Goal: Browse casually

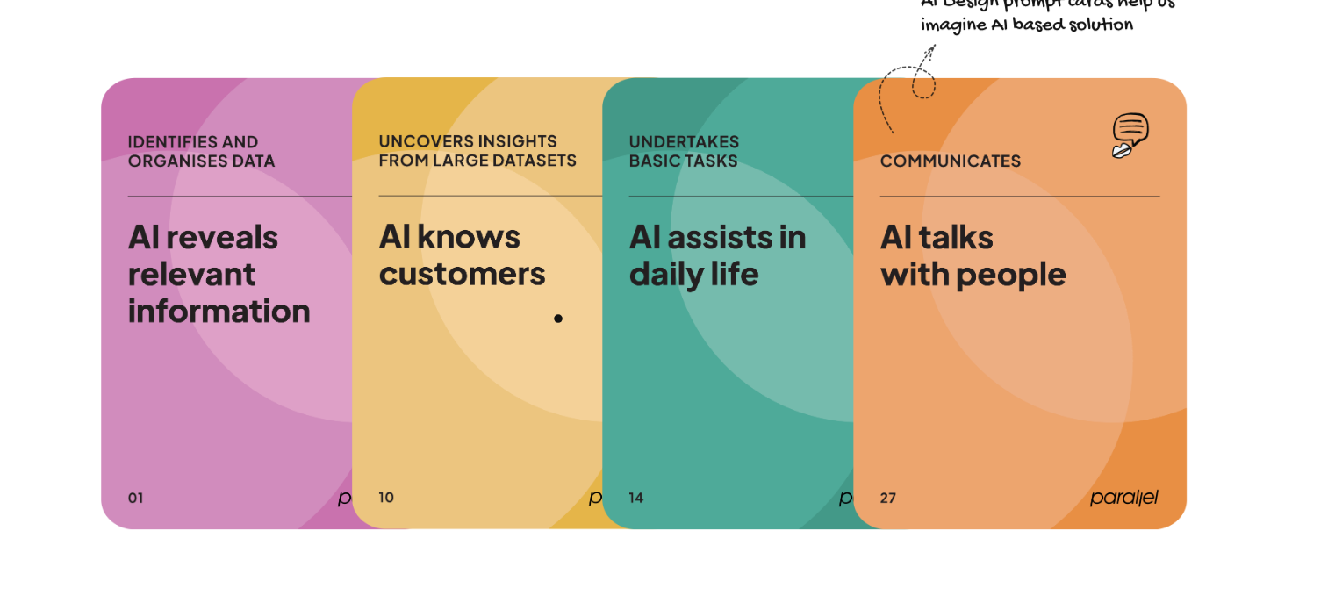
scroll to position [516, 0]
click at [183, 287] on img at bounding box center [268, 303] width 334 height 453
click at [228, 487] on img at bounding box center [268, 303] width 334 height 453
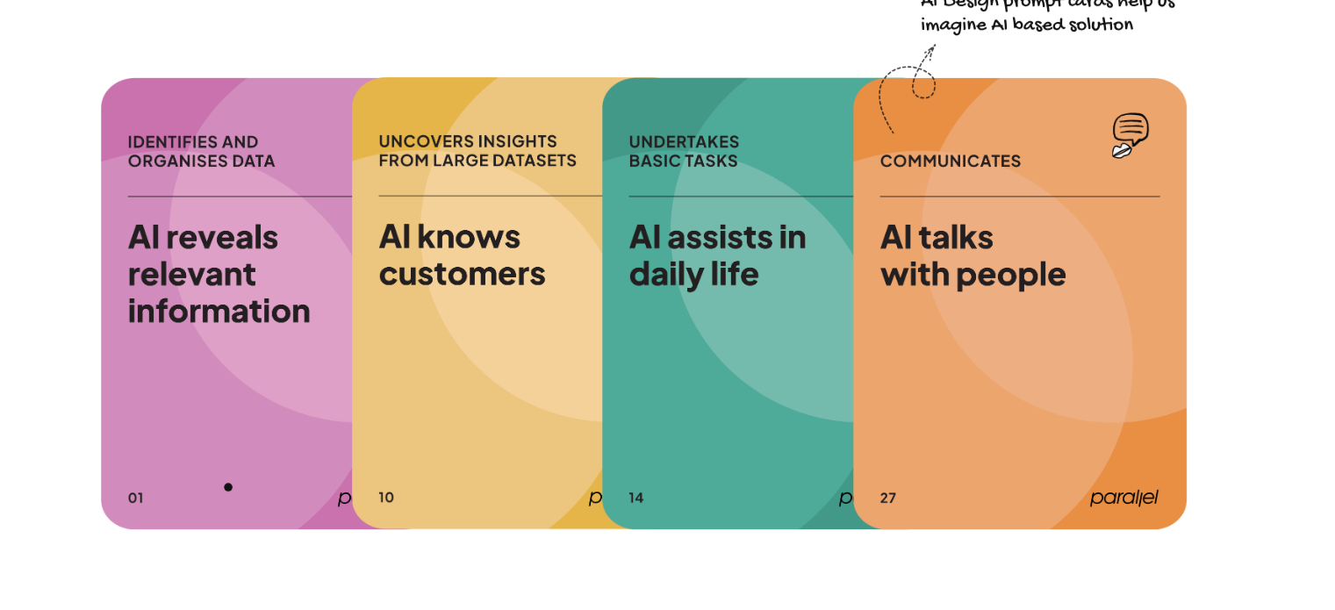
click at [228, 487] on img at bounding box center [268, 303] width 334 height 453
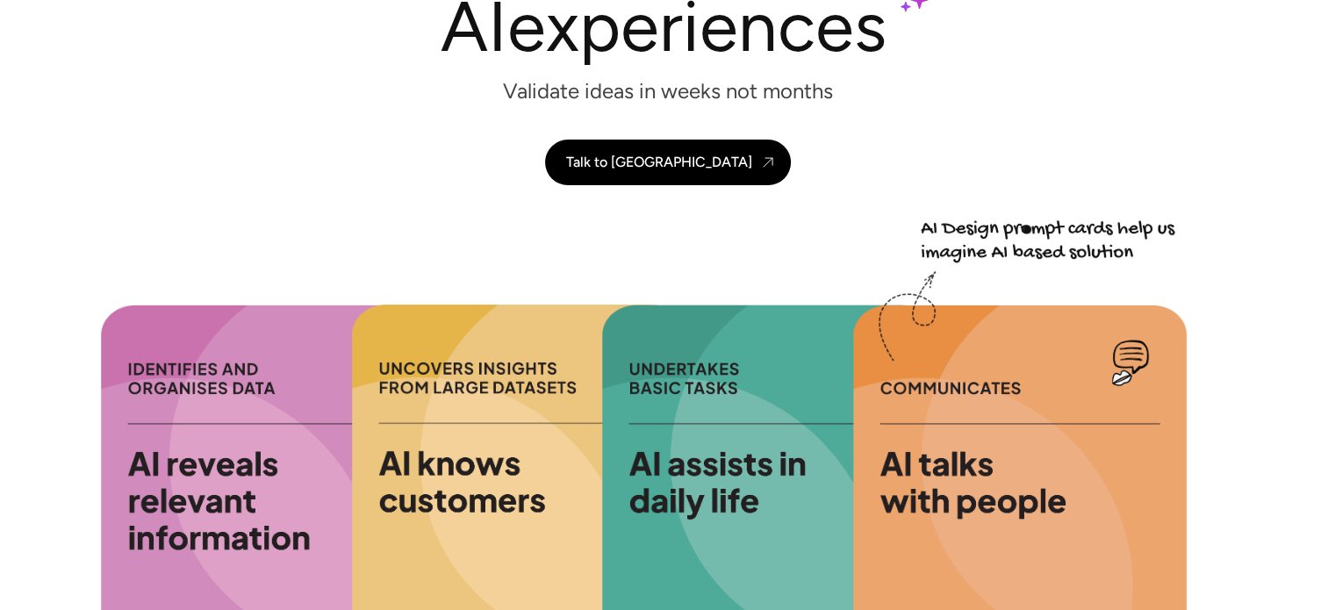
scroll to position [288, 0]
click at [1031, 230] on img at bounding box center [1048, 242] width 255 height 44
click at [205, 420] on img at bounding box center [268, 531] width 334 height 453
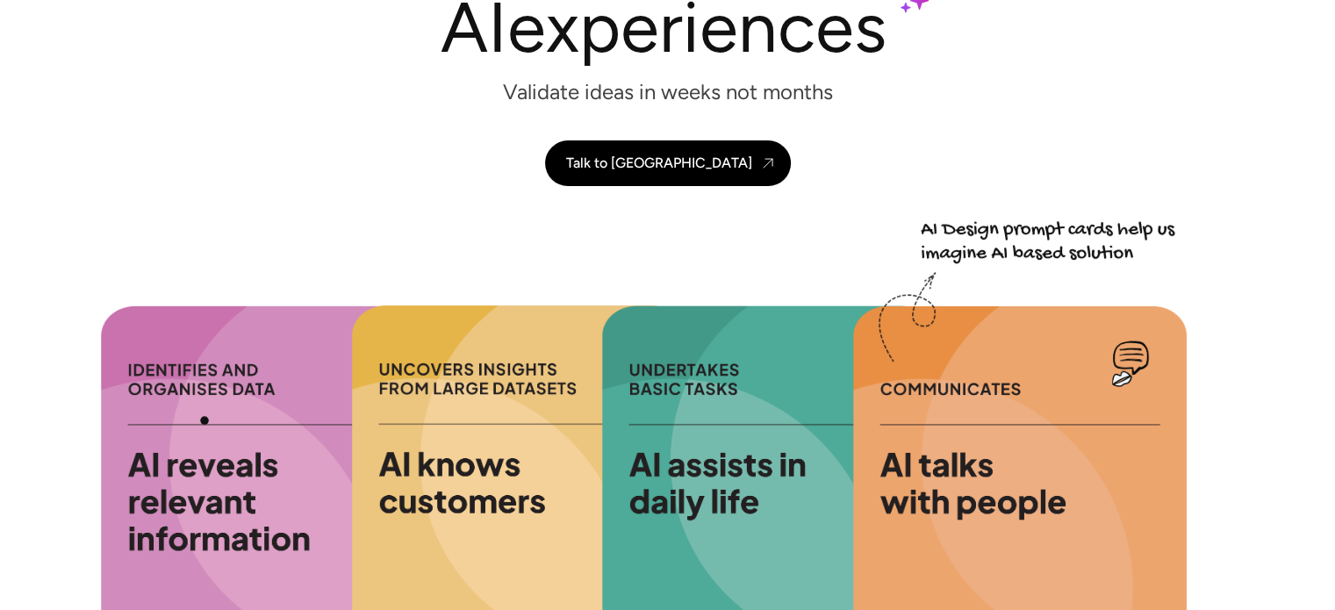
click at [205, 420] on img at bounding box center [268, 531] width 334 height 453
click at [499, 331] on div at bounding box center [668, 290] width 1264 height 141
click at [764, 388] on img at bounding box center [769, 531] width 334 height 453
click at [1124, 463] on img at bounding box center [1020, 531] width 334 height 453
